Goal: Task Accomplishment & Management: Use online tool/utility

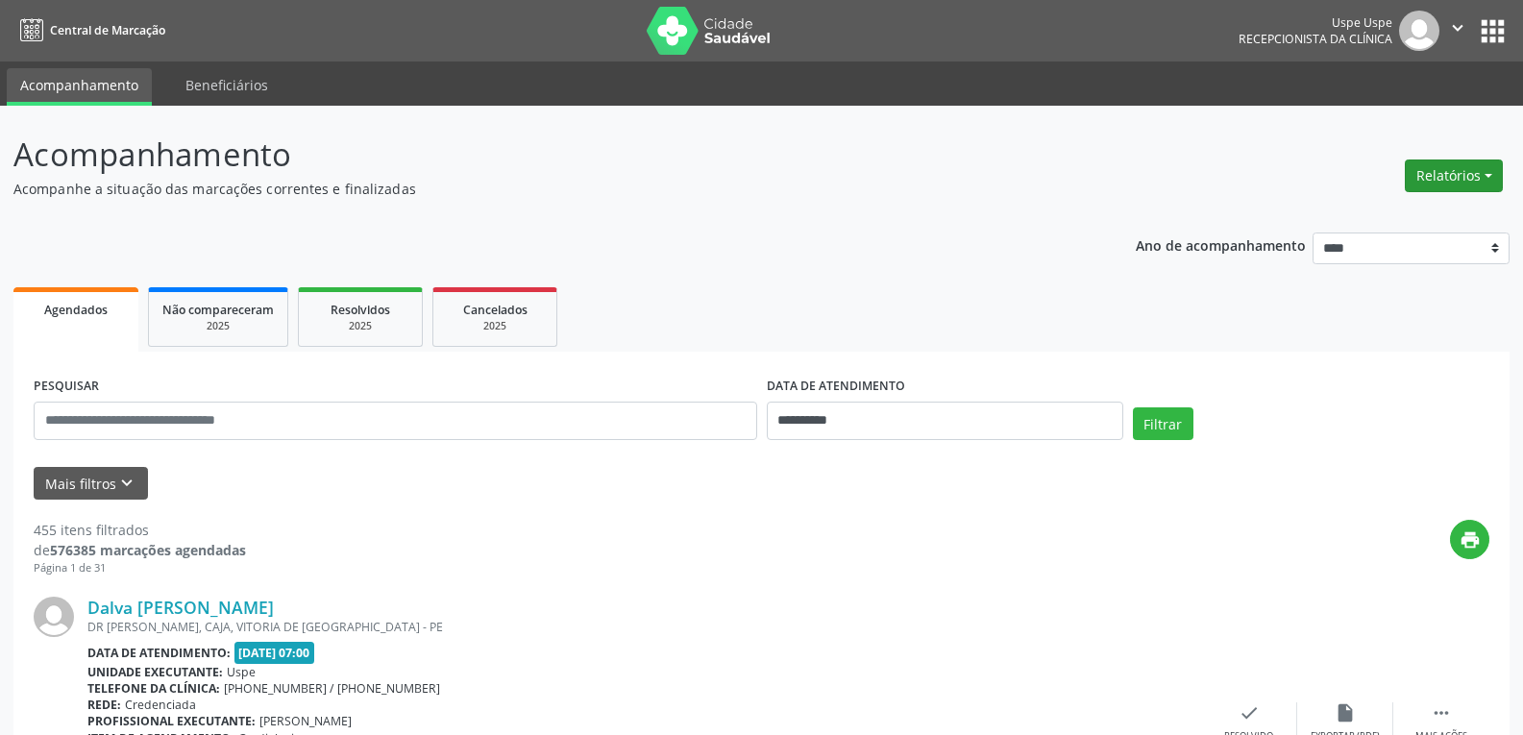
click at [1453, 181] on button "Relatórios" at bounding box center [1454, 176] width 98 height 33
click at [1368, 212] on link "Agendamentos" at bounding box center [1400, 217] width 207 height 27
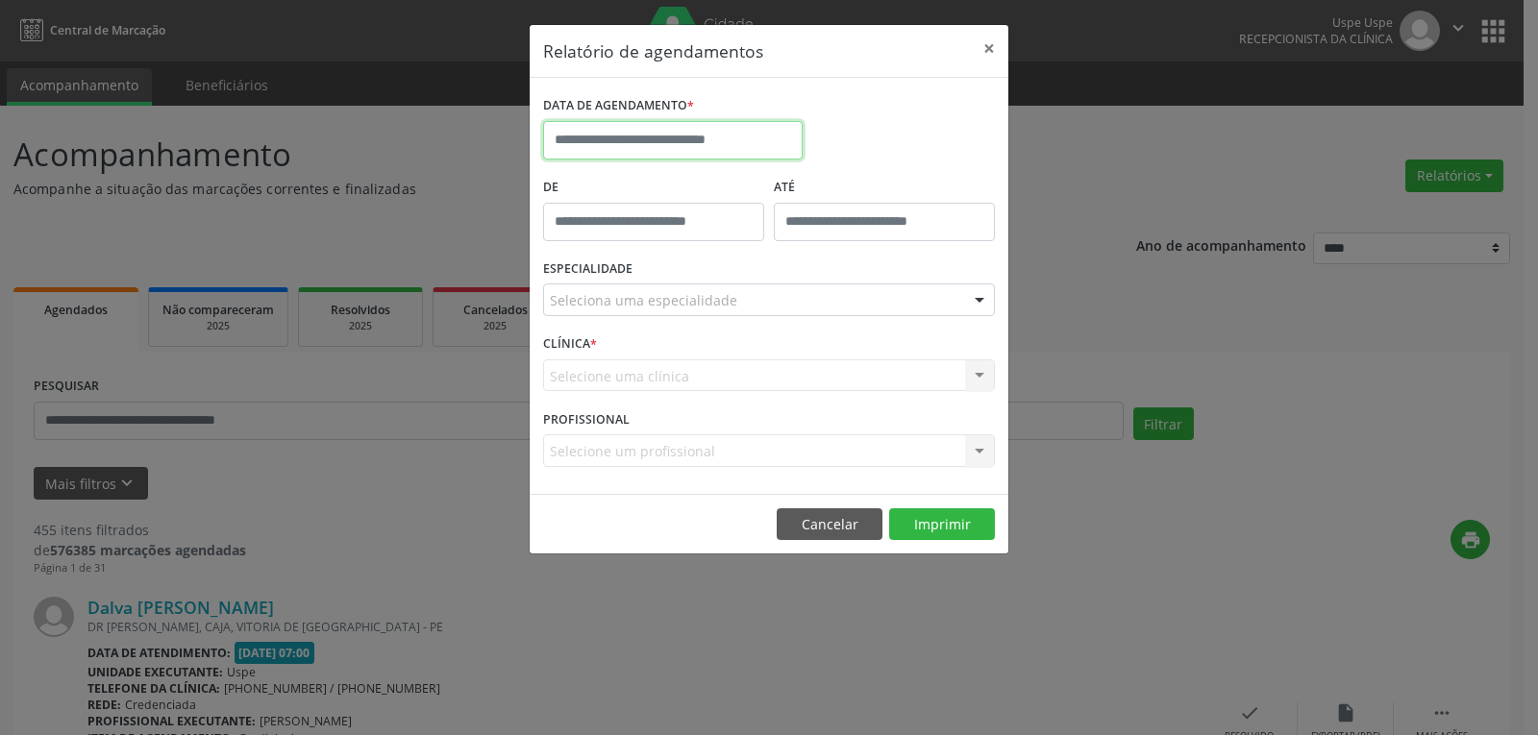
click at [640, 141] on input "text" at bounding box center [672, 140] width 259 height 38
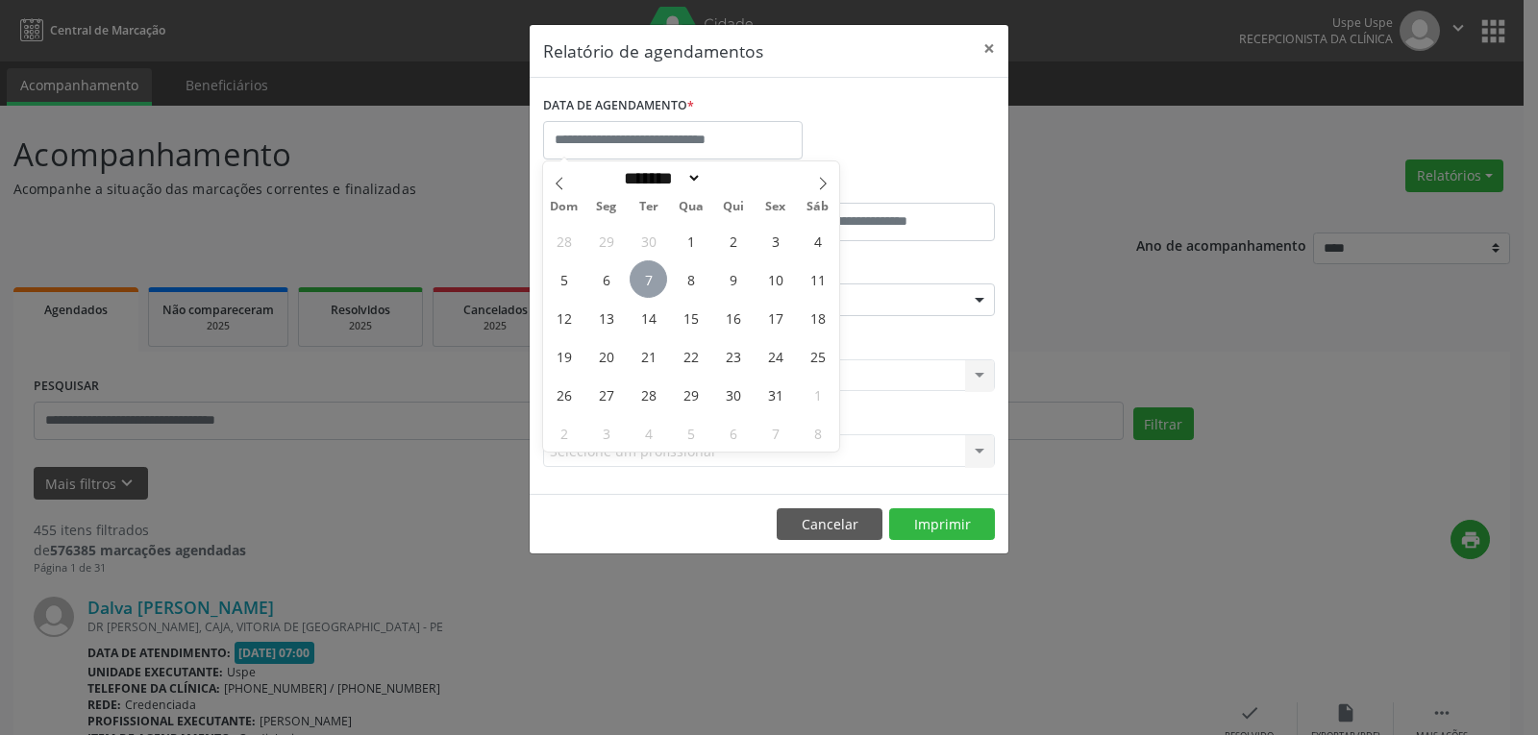
click at [648, 276] on span "7" at bounding box center [647, 278] width 37 height 37
type input "**********"
click at [648, 276] on span "7" at bounding box center [647, 278] width 37 height 37
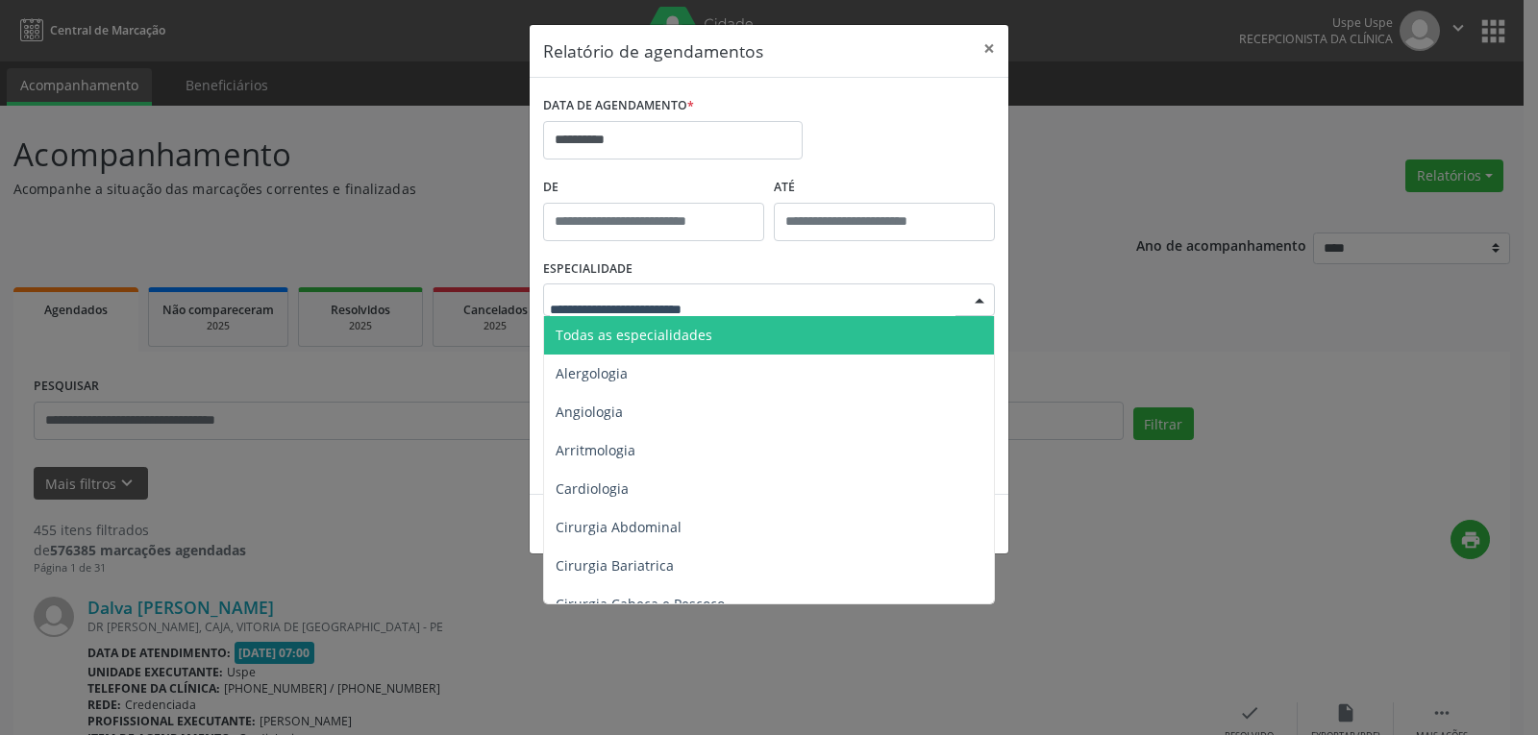
click at [708, 296] on input "text" at bounding box center [753, 309] width 406 height 38
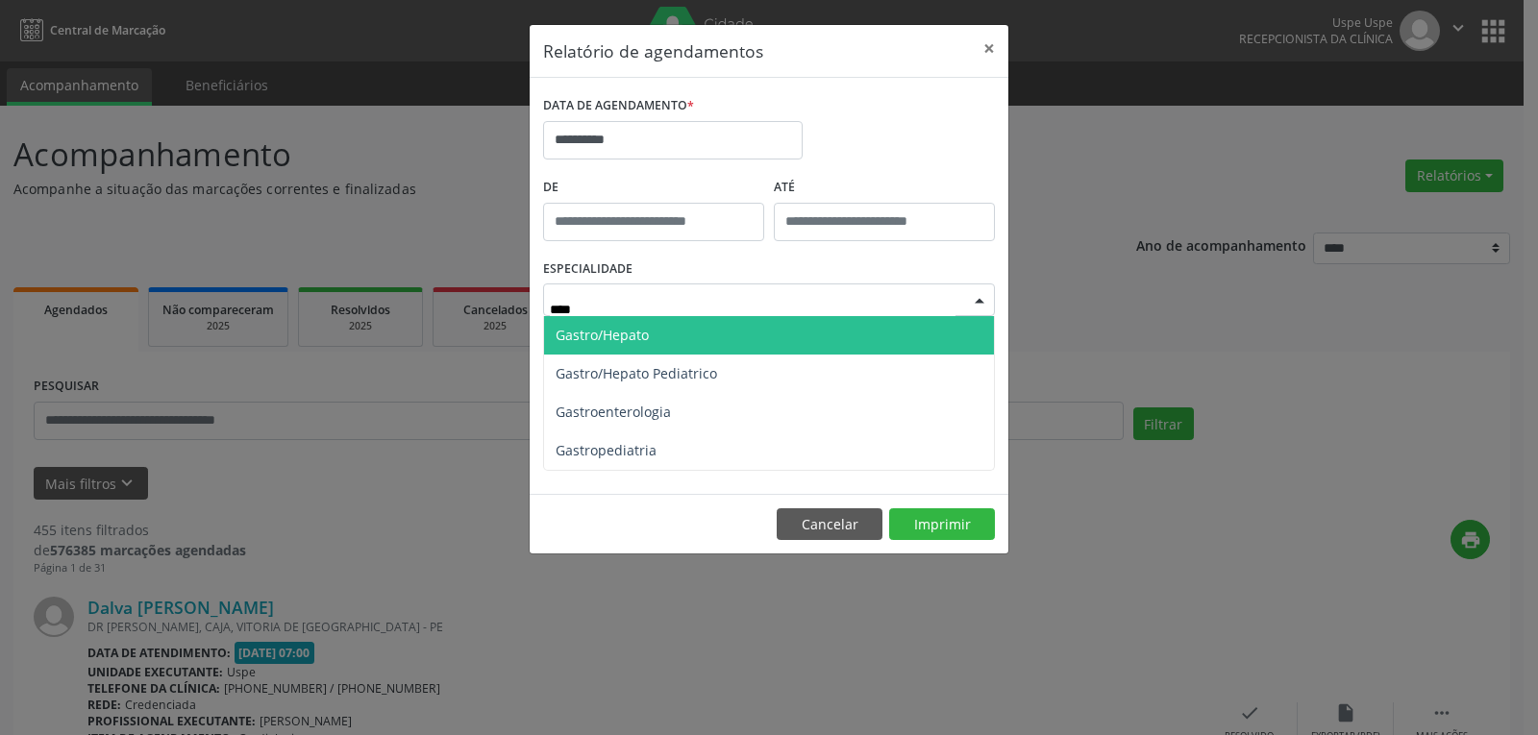
type input "*****"
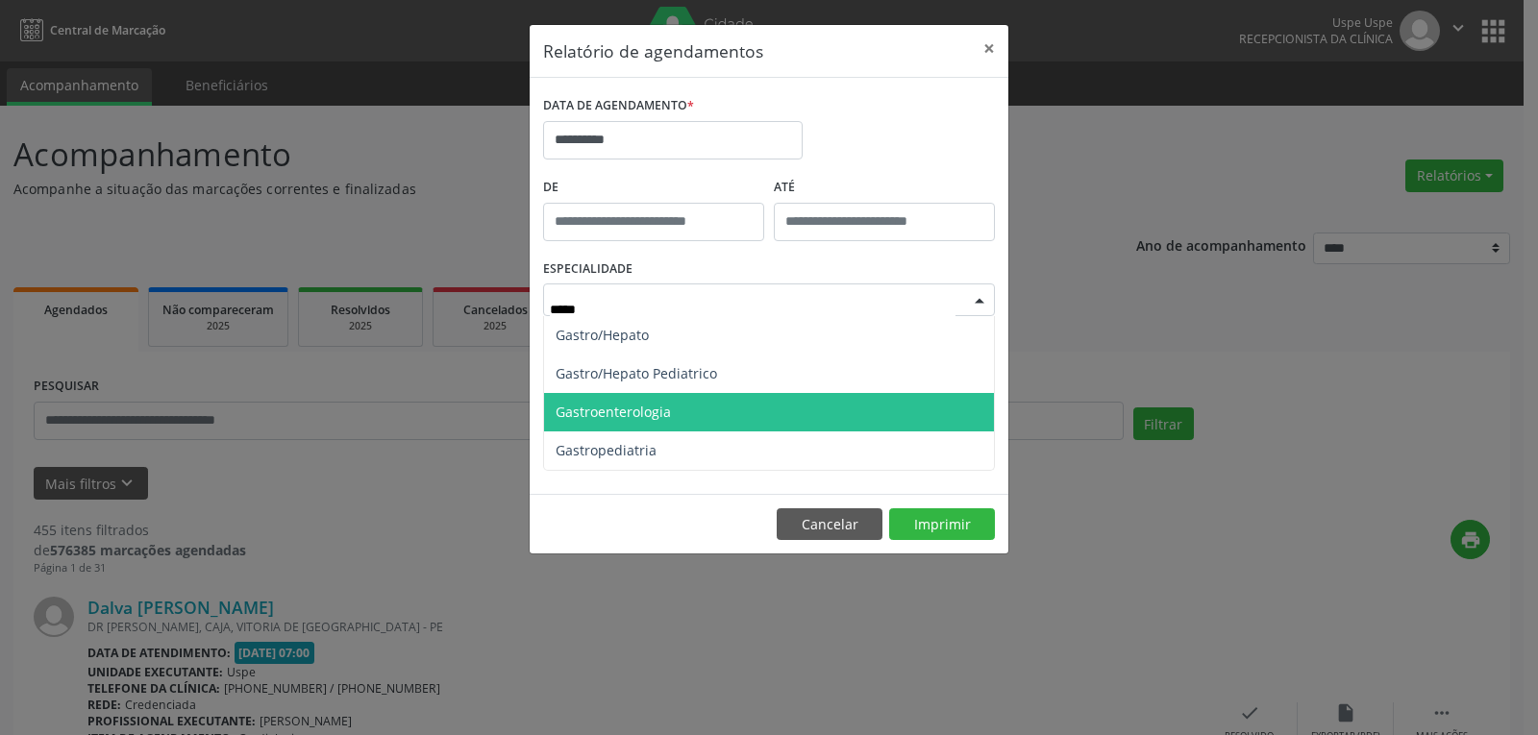
click at [725, 414] on span "Gastroenterologia" at bounding box center [769, 412] width 450 height 38
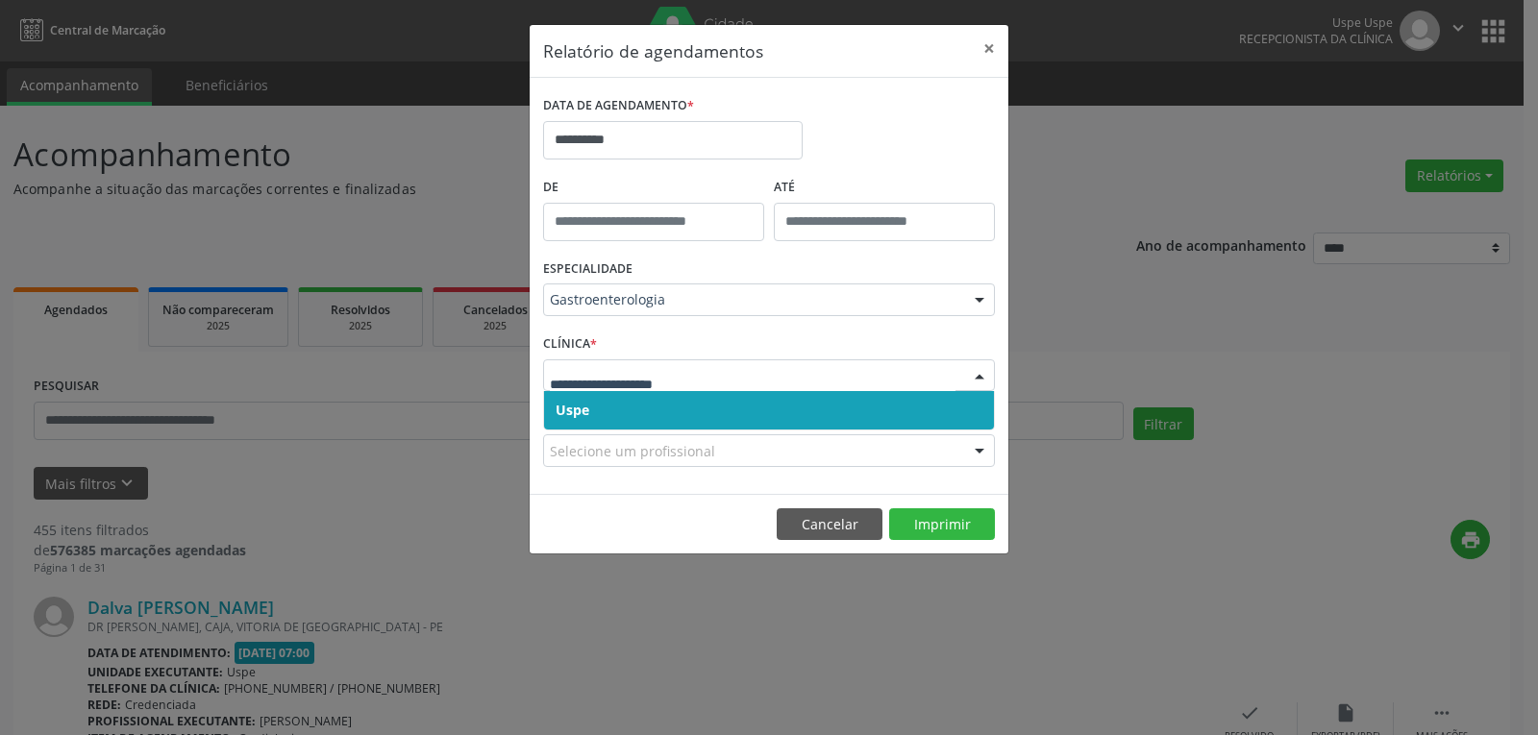
click at [693, 405] on span "Uspe" at bounding box center [769, 410] width 450 height 38
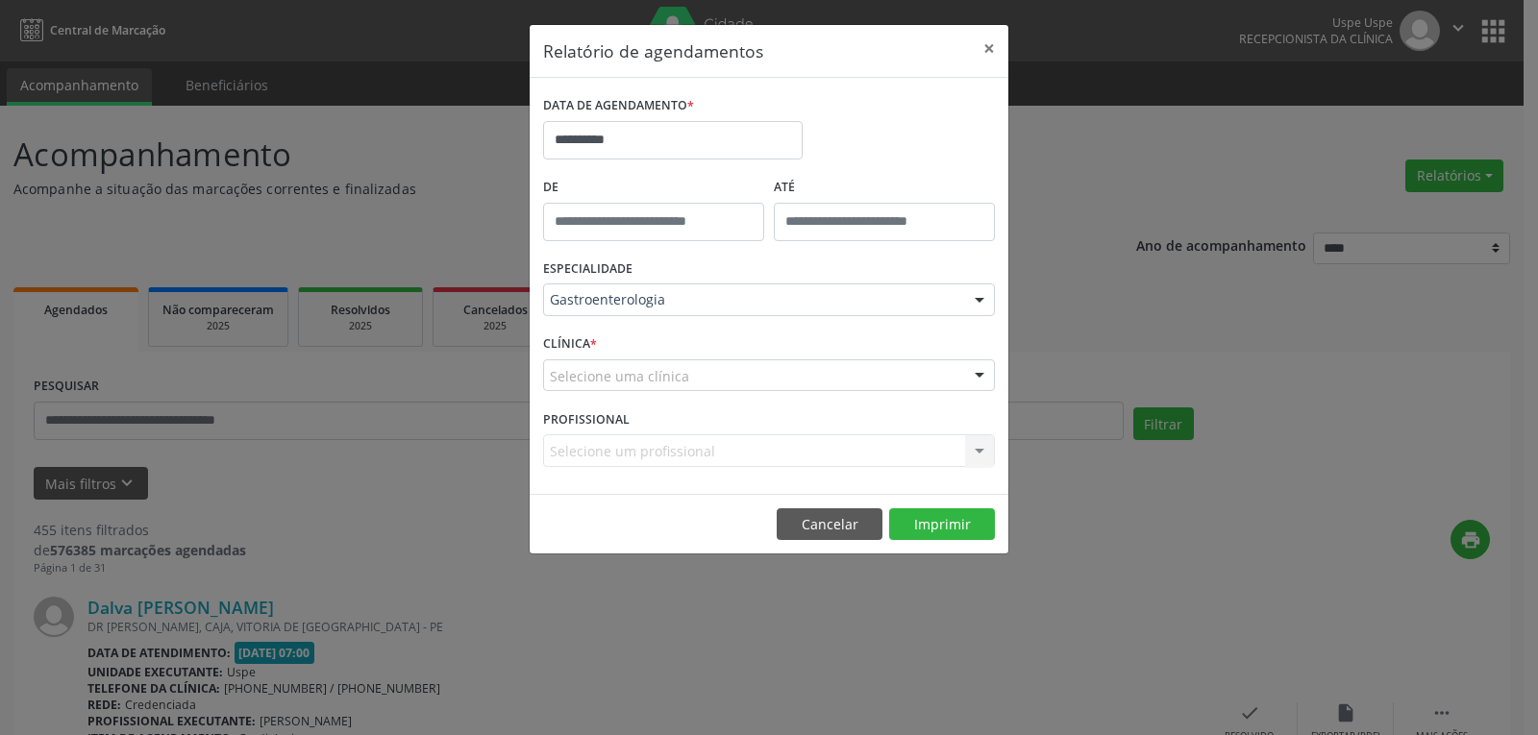
click at [693, 379] on div "Selecione uma clínica" at bounding box center [769, 375] width 452 height 33
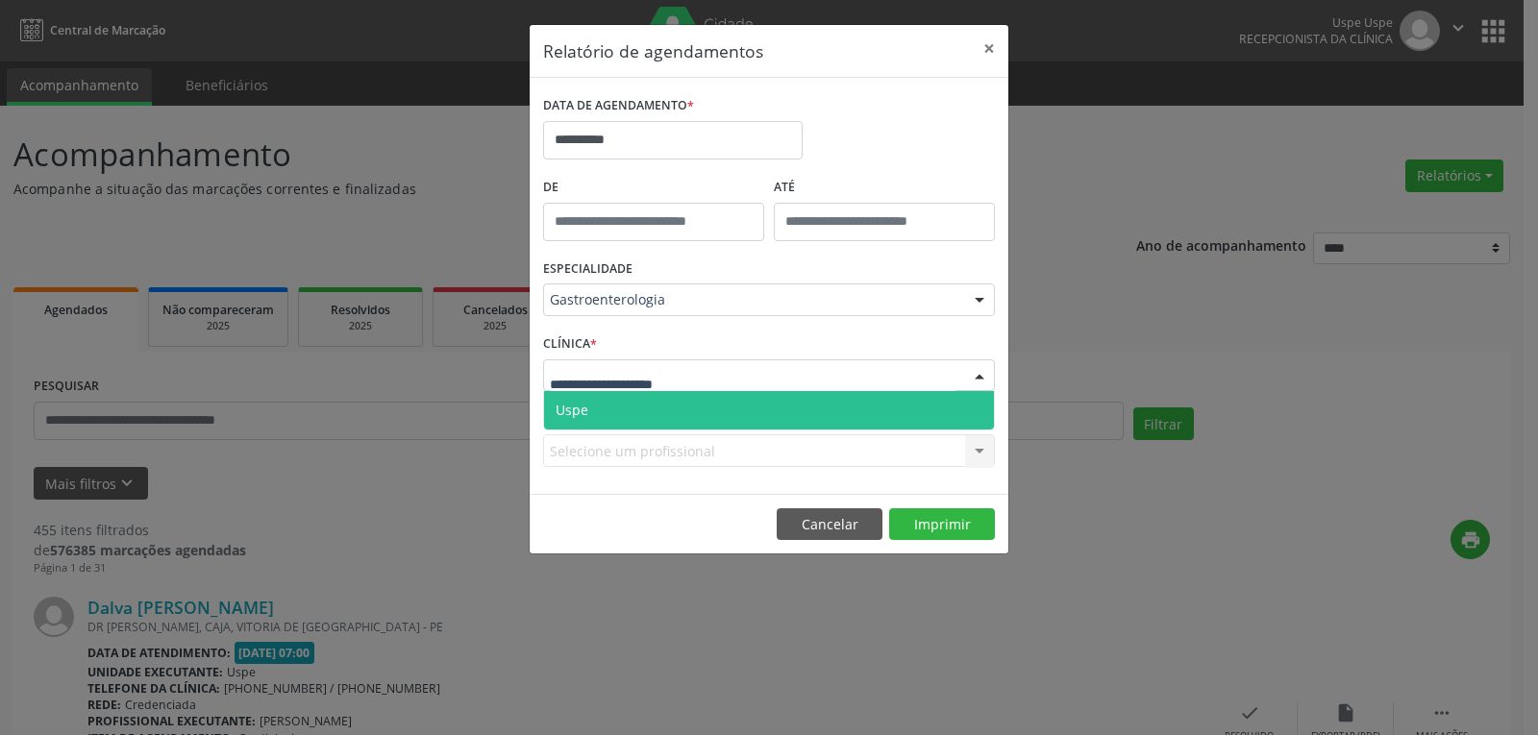
click at [632, 411] on span "Uspe" at bounding box center [769, 410] width 450 height 38
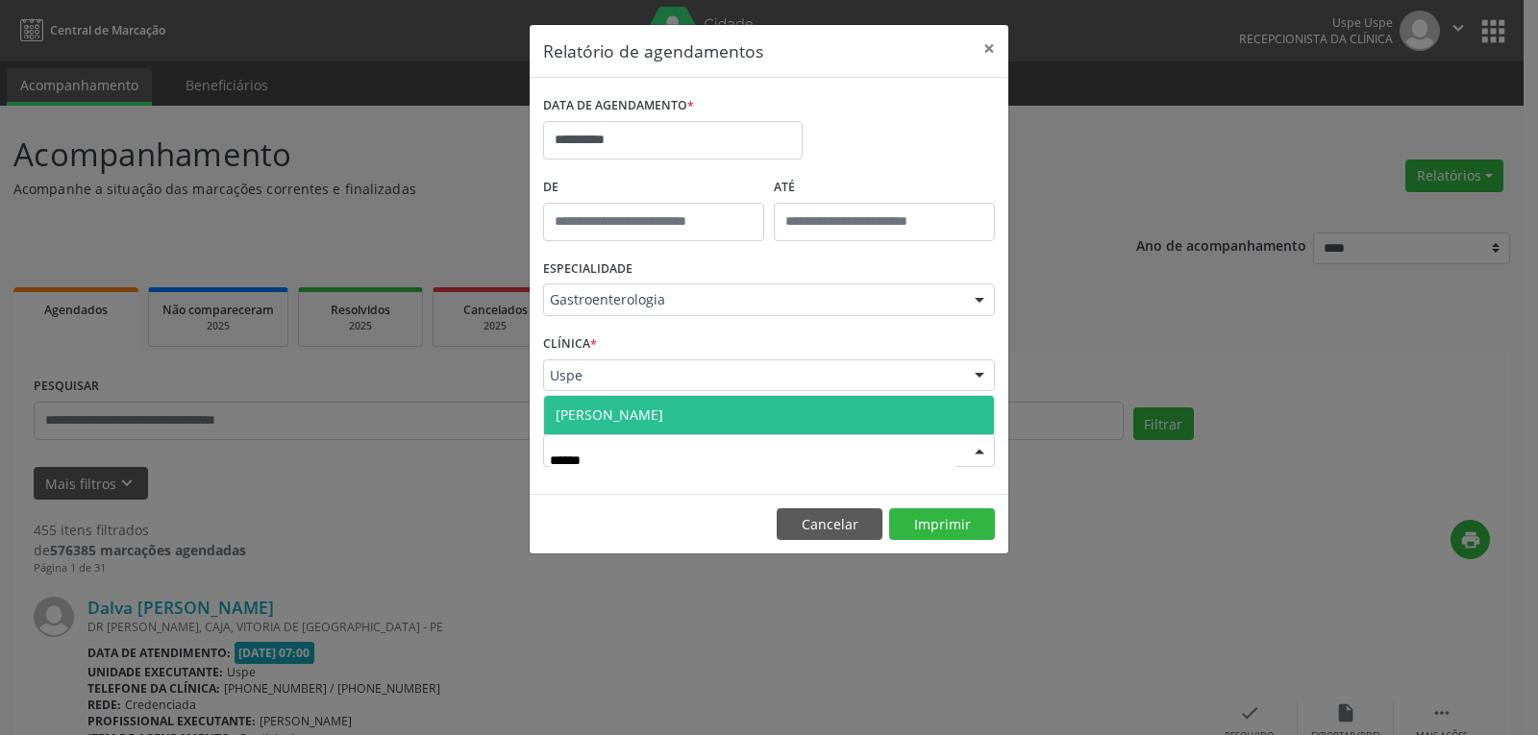
type input "*******"
click at [642, 407] on span "[PERSON_NAME]" at bounding box center [609, 415] width 108 height 18
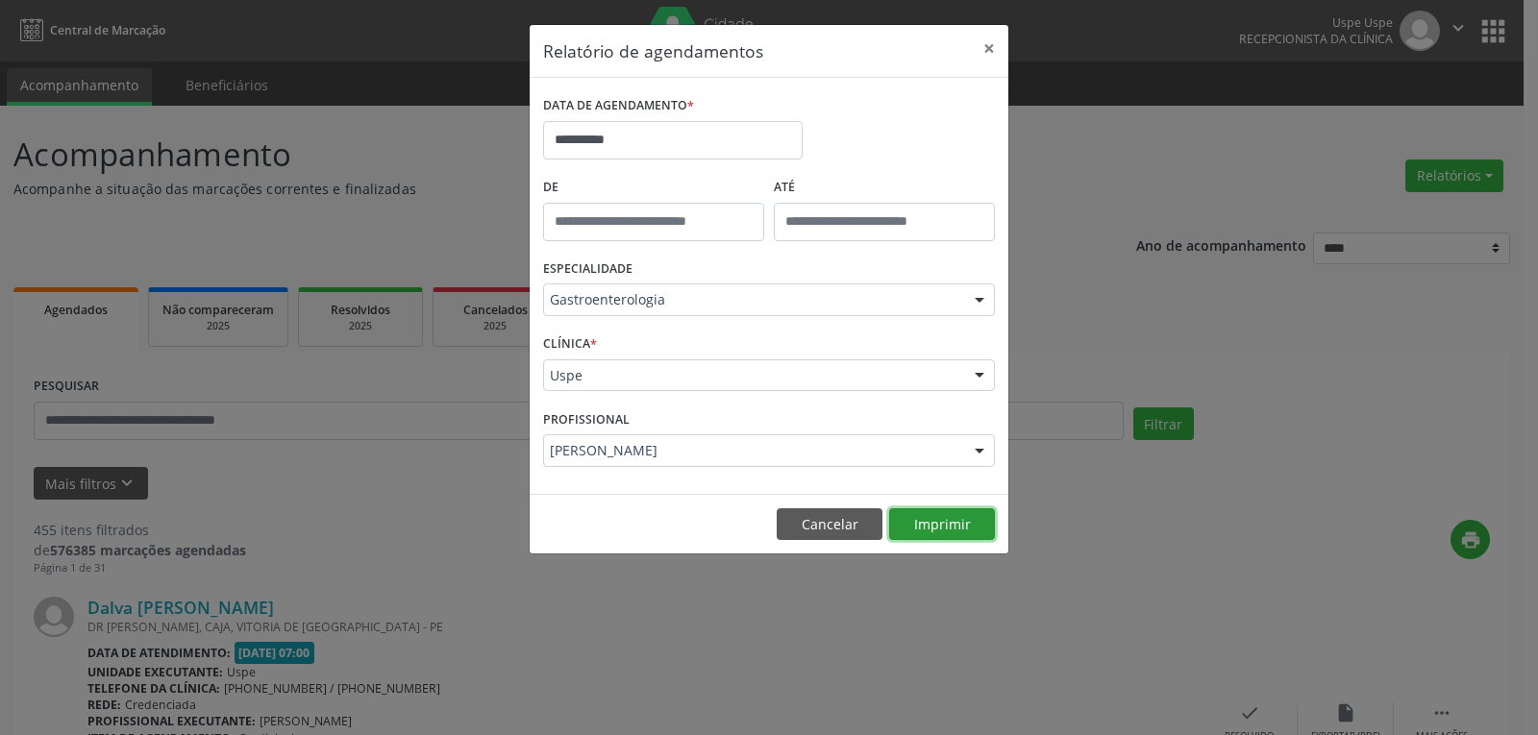
click at [910, 528] on button "Imprimir" at bounding box center [942, 524] width 106 height 33
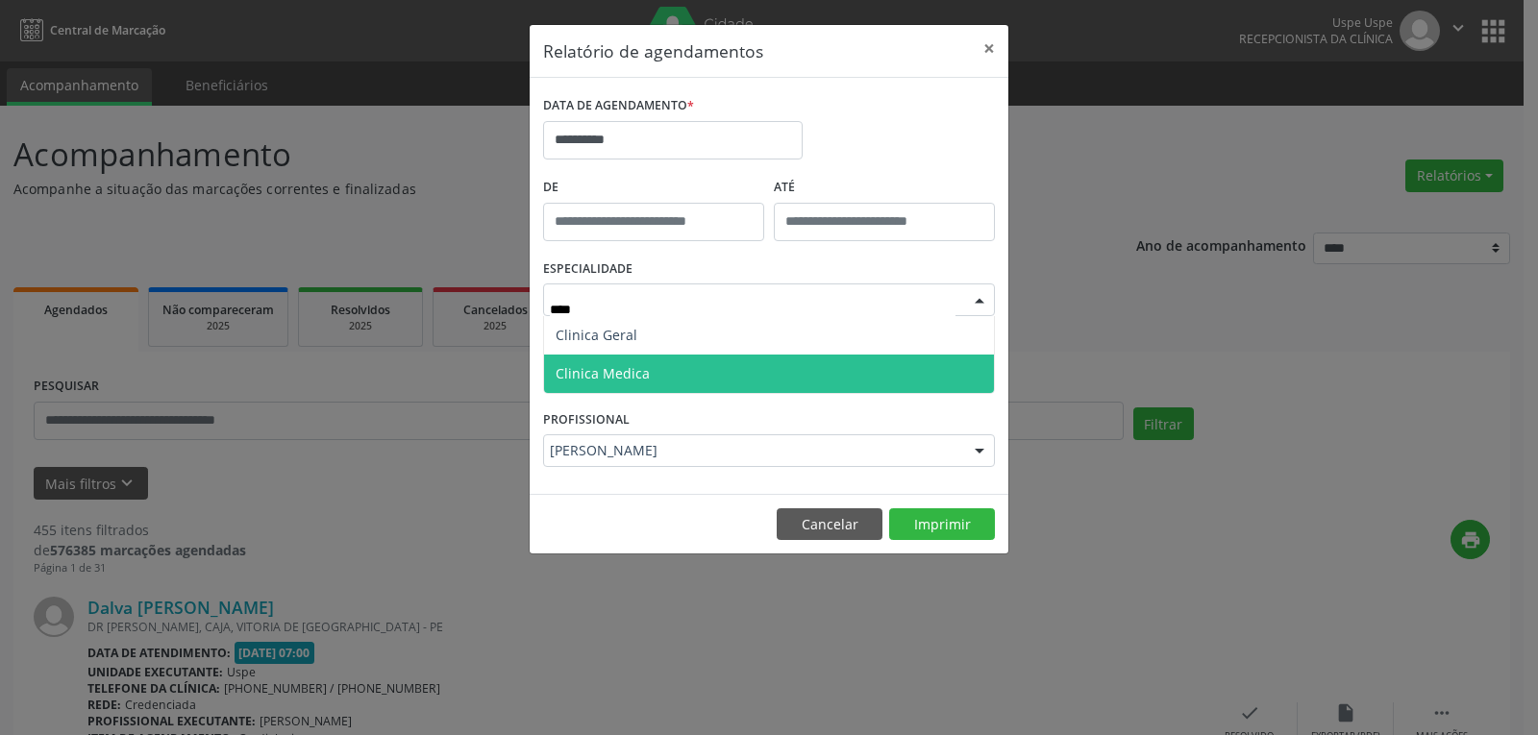
type input "*****"
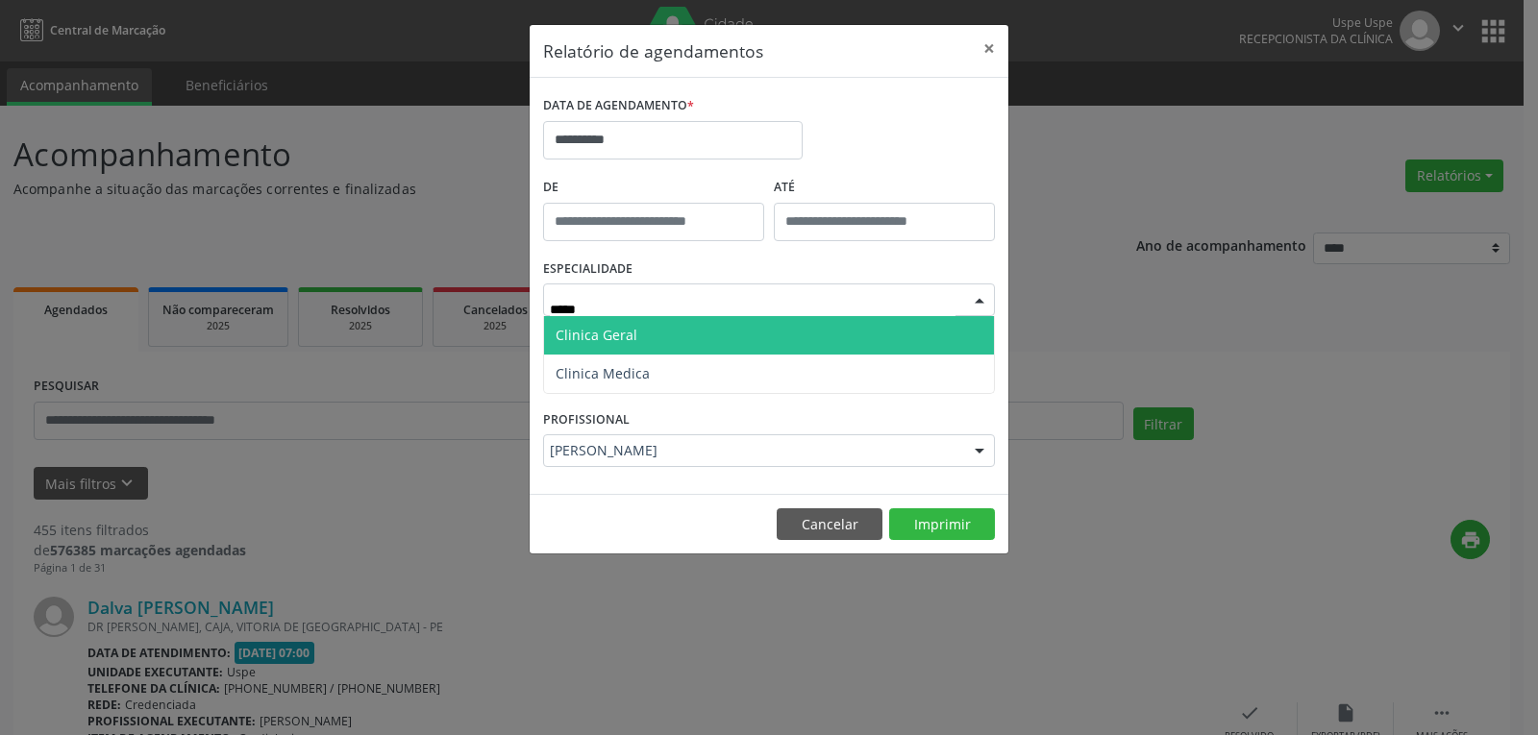
click at [641, 337] on span "Clinica Geral" at bounding box center [769, 335] width 450 height 38
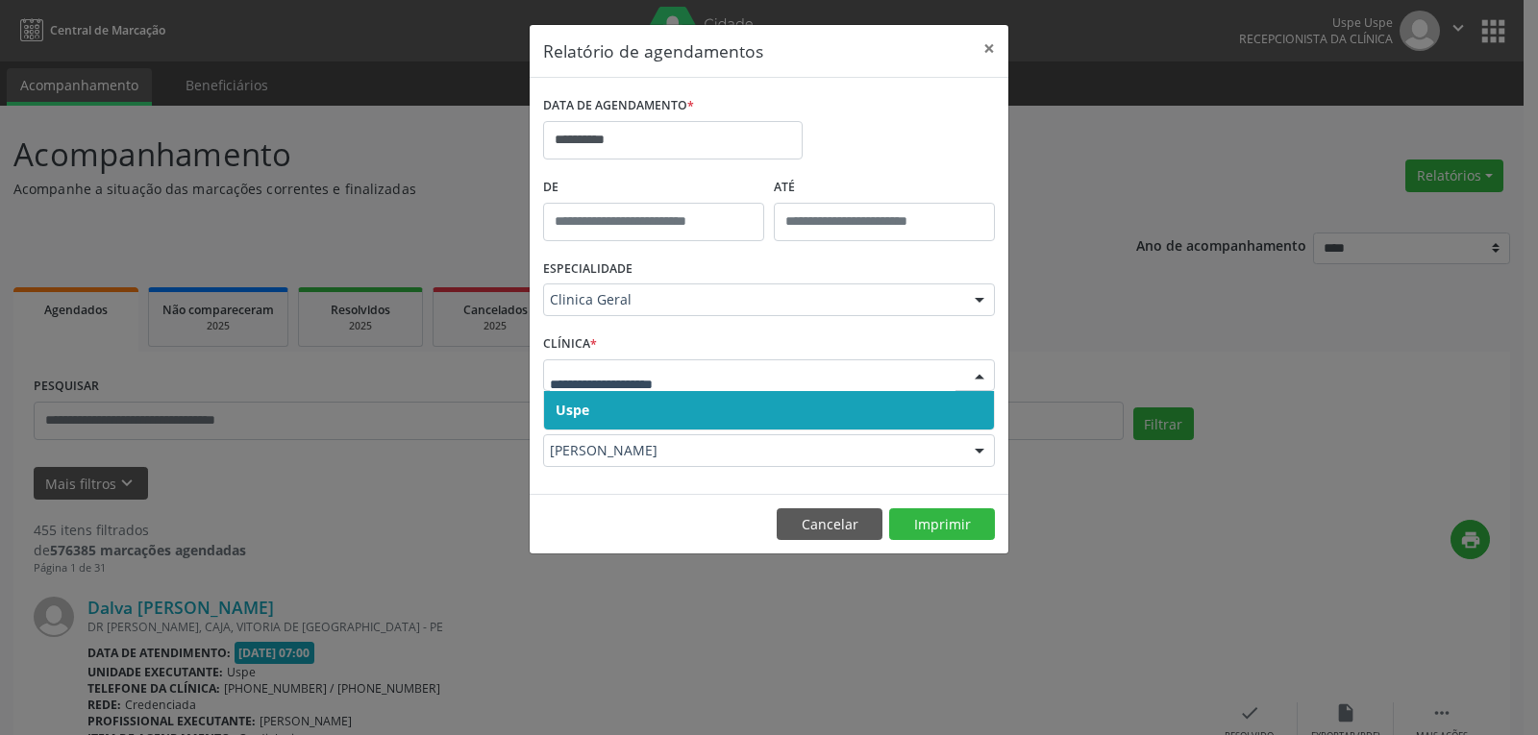
click at [631, 416] on span "Uspe" at bounding box center [769, 410] width 450 height 38
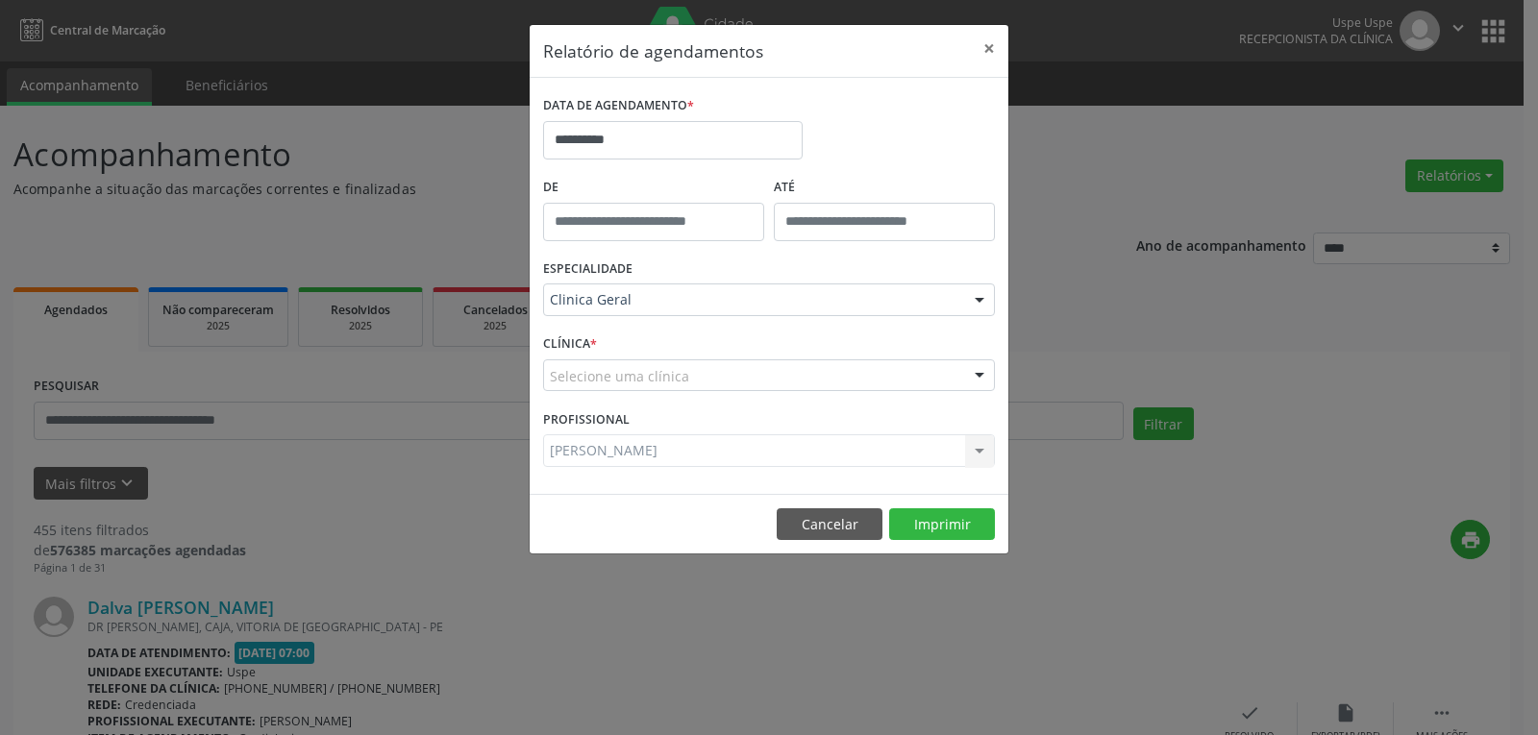
click at [675, 386] on div "Selecione uma clínica" at bounding box center [769, 375] width 452 height 33
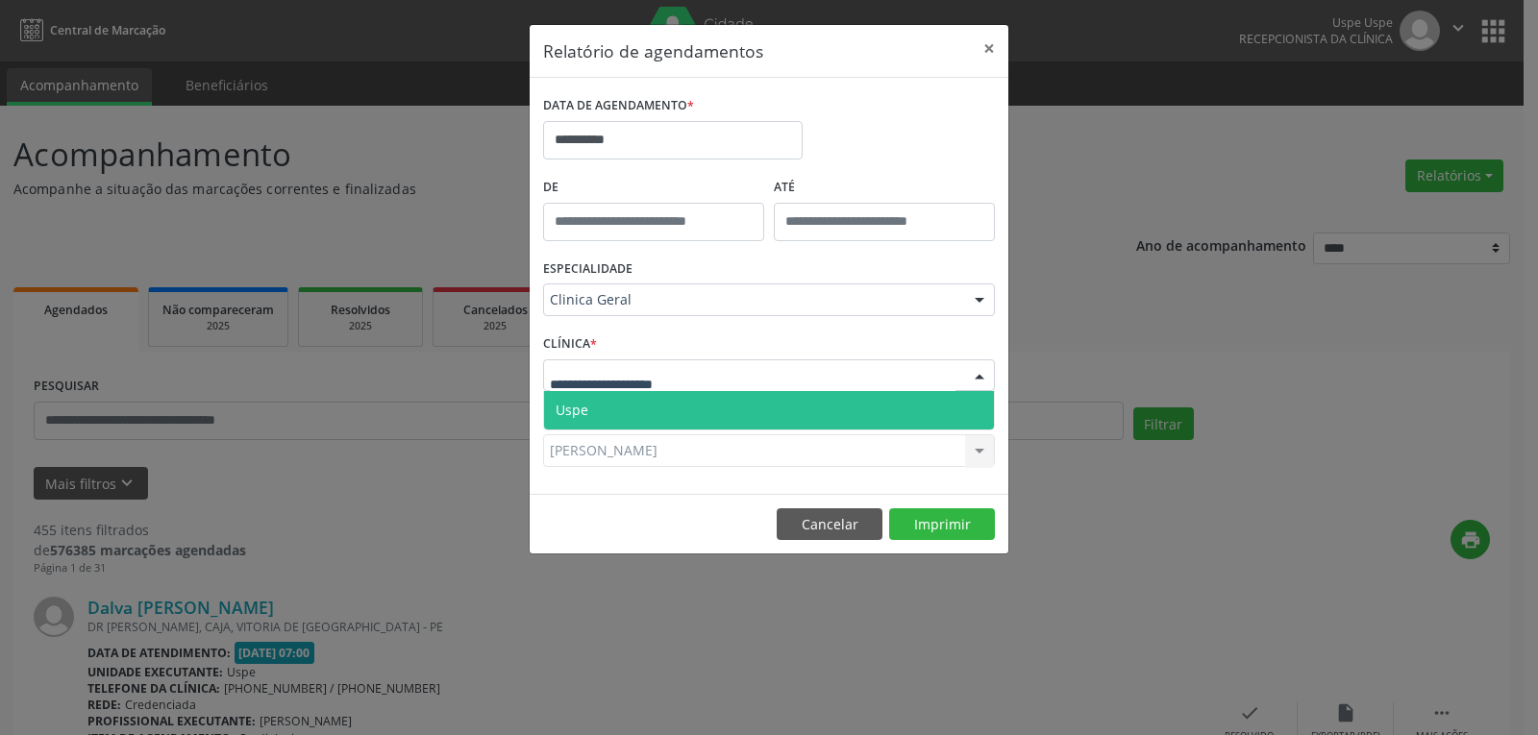
click at [670, 409] on span "Uspe" at bounding box center [769, 410] width 450 height 38
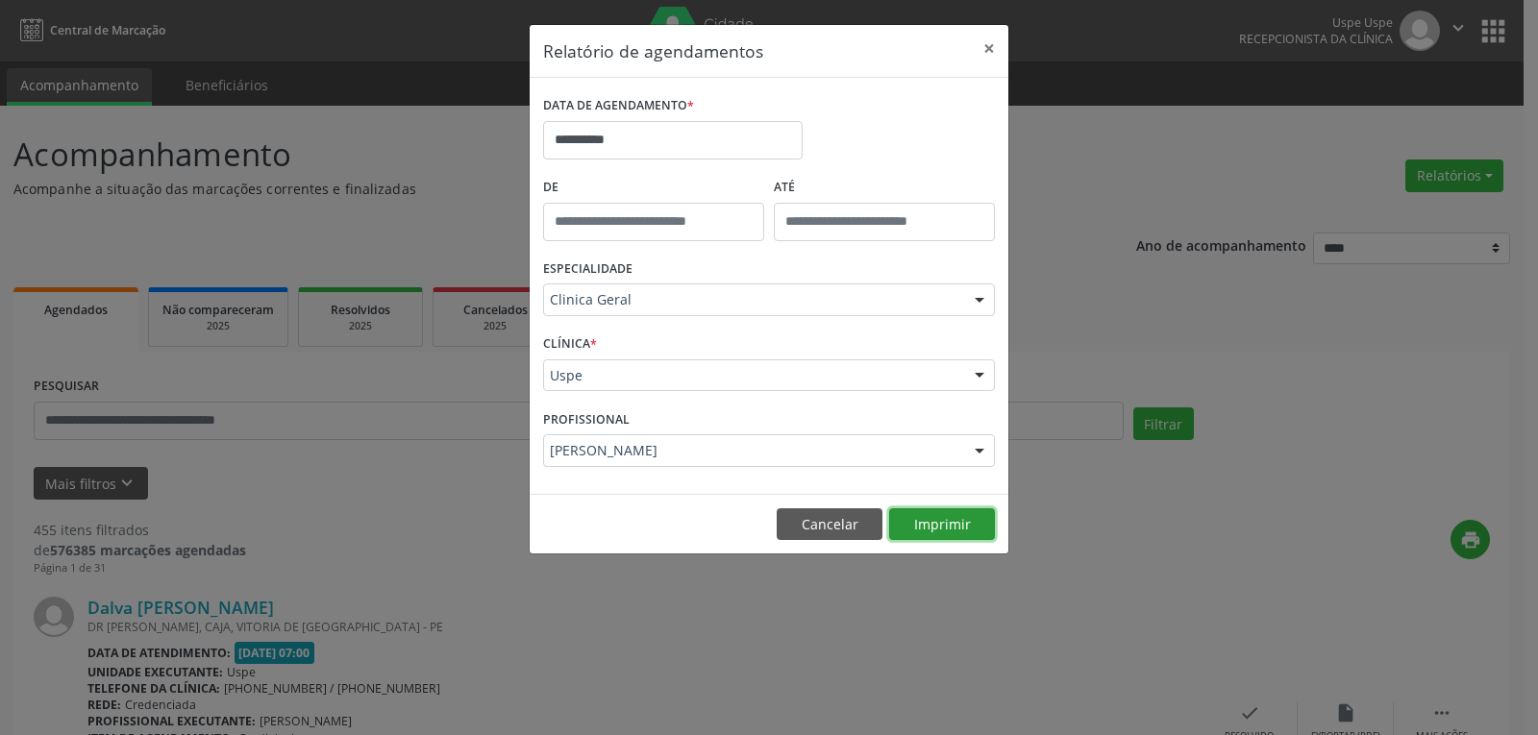
click at [917, 524] on button "Imprimir" at bounding box center [942, 524] width 106 height 33
click at [984, 45] on button "×" at bounding box center [989, 48] width 38 height 47
